Goal: Task Accomplishment & Management: Use online tool/utility

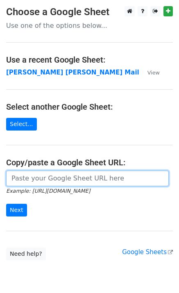
click at [15, 176] on input "url" at bounding box center [87, 179] width 163 height 16
type input "[URL][DOMAIN_NAME]"
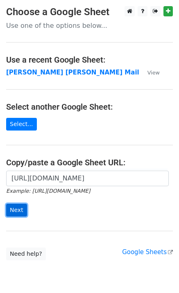
click at [13, 211] on input "Next" at bounding box center [16, 210] width 21 height 13
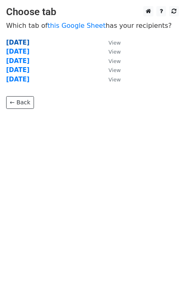
click at [18, 42] on strong "Monday" at bounding box center [17, 42] width 23 height 7
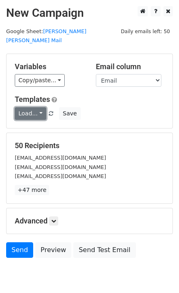
click at [27, 107] on link "Load..." at bounding box center [31, 113] width 32 height 13
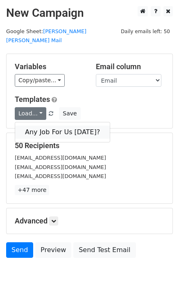
click at [43, 126] on link "Any Job For Us Today?" at bounding box center [62, 132] width 95 height 13
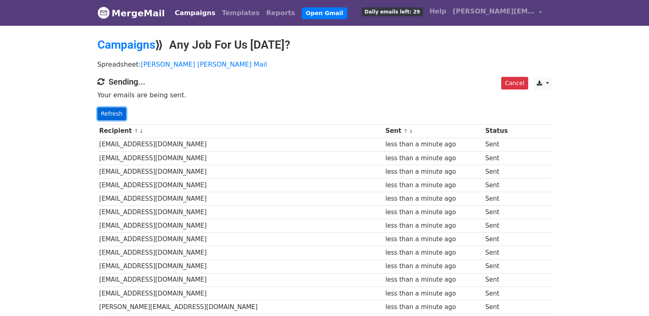
click at [118, 109] on link "Refresh" at bounding box center [111, 114] width 29 height 13
